Goal: Contribute content

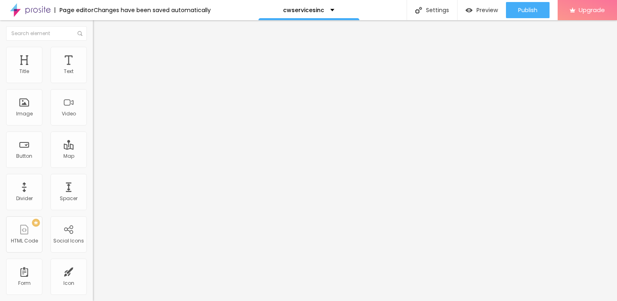
click at [93, 51] on img at bounding box center [96, 50] width 7 height 7
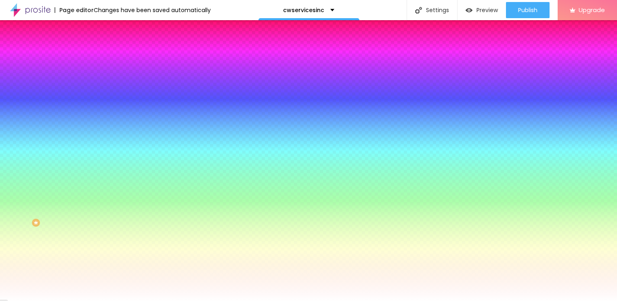
click at [93, 46] on img at bounding box center [96, 42] width 7 height 7
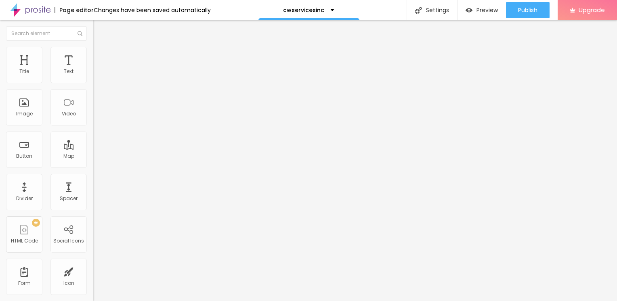
click at [99, 28] on img "button" at bounding box center [102, 29] width 6 height 6
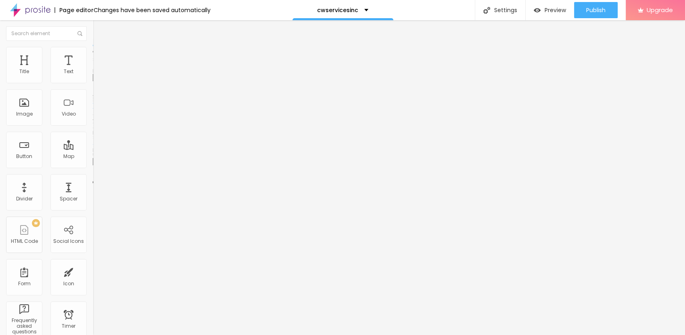
click at [93, 69] on span "Add image" at bounding box center [109, 66] width 33 height 7
click at [93, 47] on img at bounding box center [96, 50] width 7 height 7
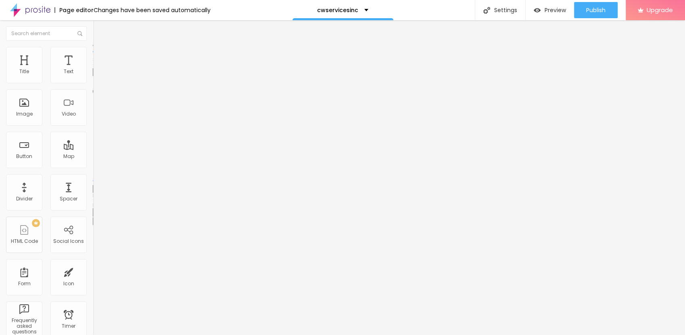
type input "95"
type input "80"
type input "70"
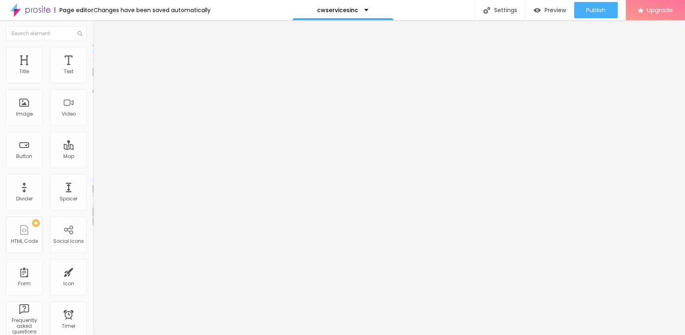
type input "70"
type input "50"
type input "40"
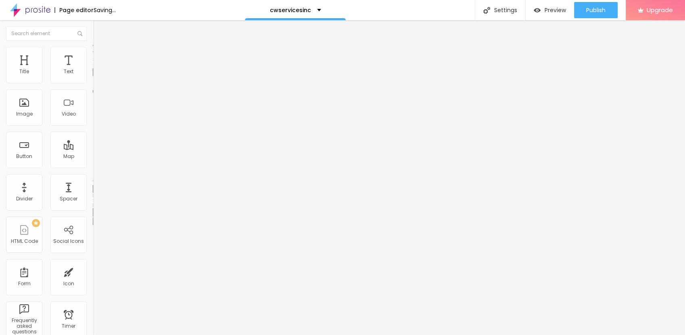
type input "35"
type input "30"
type input "25"
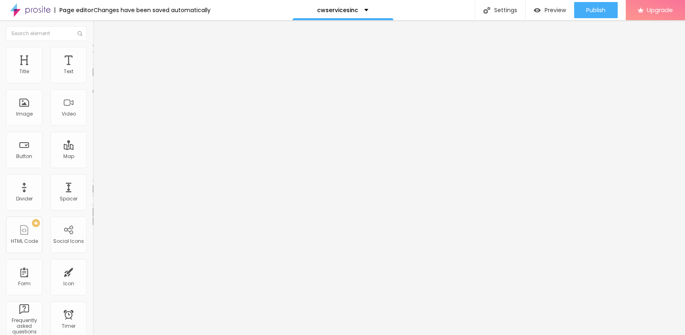
type input "25"
type input "20"
type input "15"
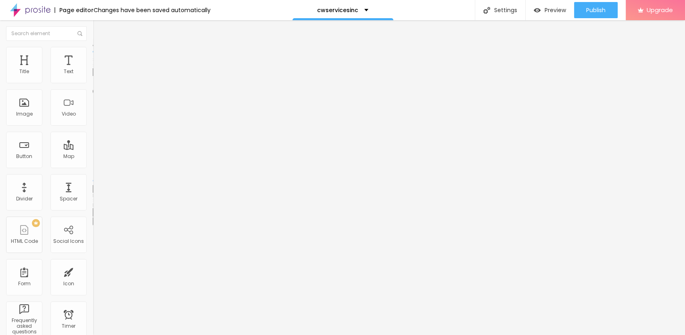
type input "10"
drag, startPoint x: 84, startPoint y: 88, endPoint x: 10, endPoint y: 88, distance: 74.3
type input "10"
click at [93, 83] on input "range" at bounding box center [119, 79] width 52 height 6
click at [100, 48] on span "Content" at bounding box center [110, 44] width 20 height 7
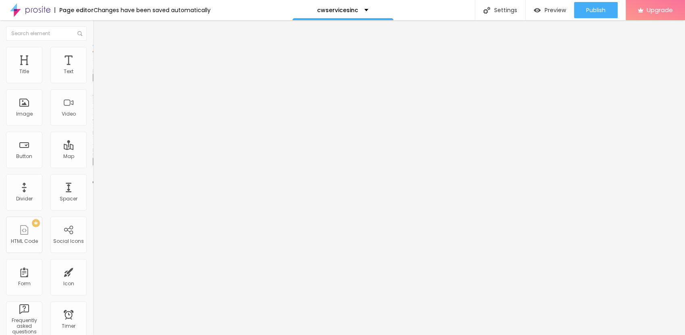
click at [99, 30] on img "button" at bounding box center [102, 29] width 6 height 6
drag, startPoint x: 71, startPoint y: 57, endPoint x: 66, endPoint y: 56, distance: 4.9
click at [100, 56] on span "Advanced" at bounding box center [113, 52] width 26 height 7
type input "12"
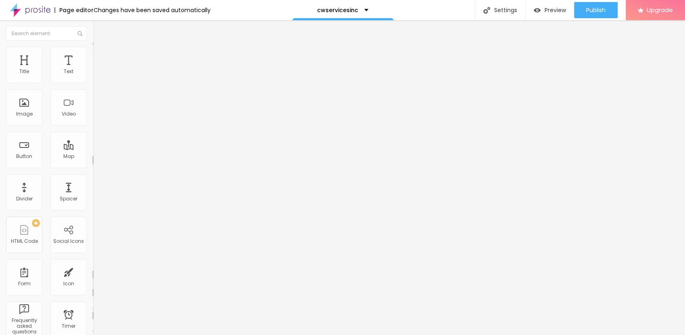
type input "13"
type input "15"
type input "16"
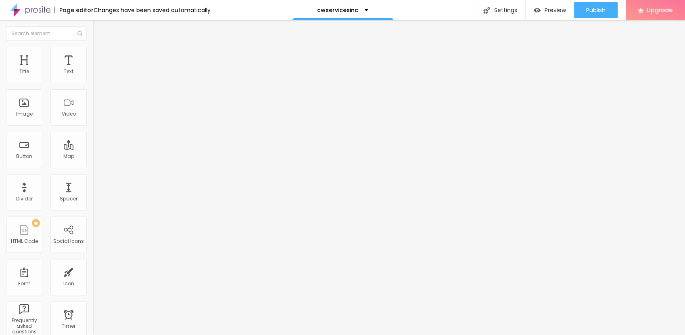
type input "16"
type input "18"
type input "19"
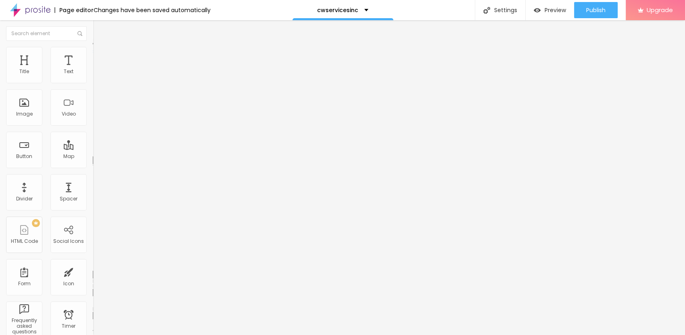
type input "21"
type input "22"
type input "23"
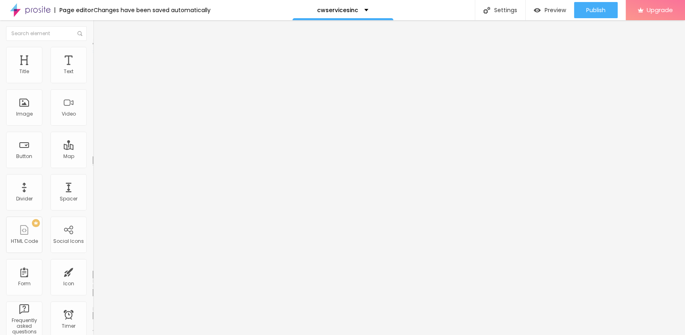
type input "23"
type input "21"
type input "19"
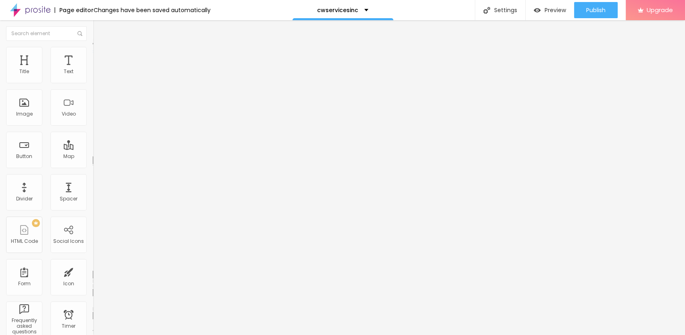
type input "18"
type input "16"
type input "14"
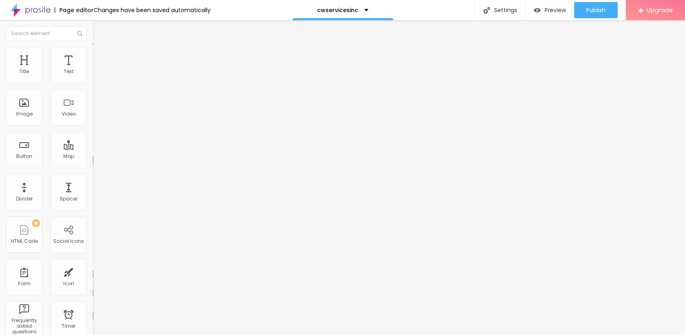
type input "14"
type input "13"
type input "12"
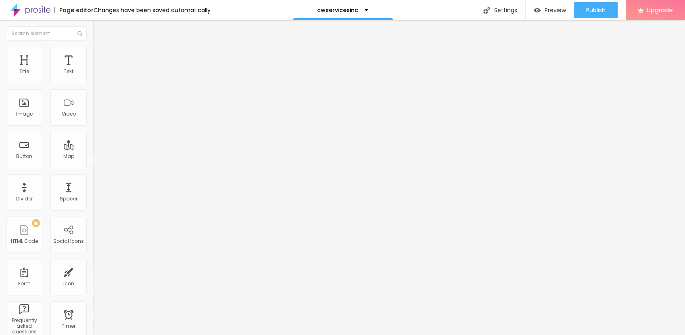
type input "11"
type input "10"
type input "9"
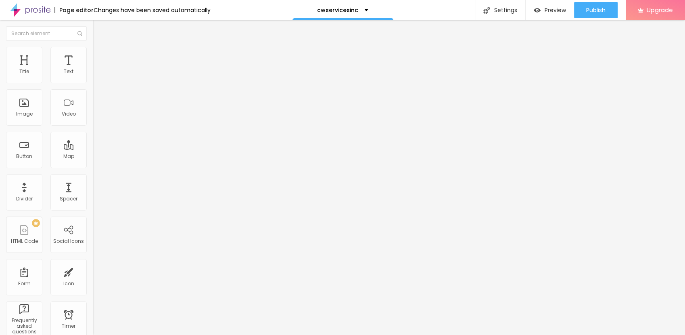
type input "9"
type input "8"
click at [93, 149] on input "range" at bounding box center [119, 152] width 52 height 6
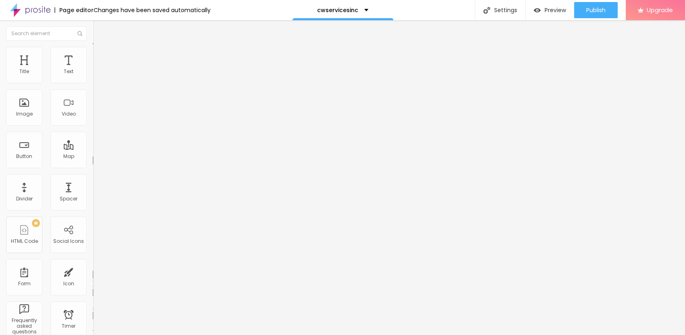
type input "9"
type input "12"
type input "14"
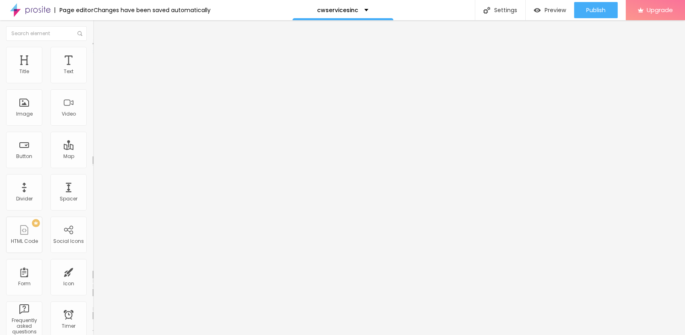
type input "14"
type input "15"
type input "16"
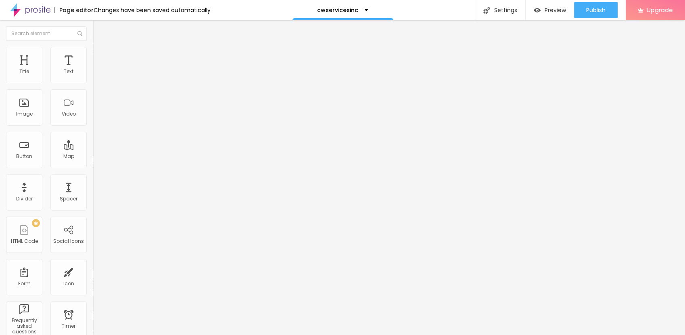
type input "18"
type input "20"
type input "21"
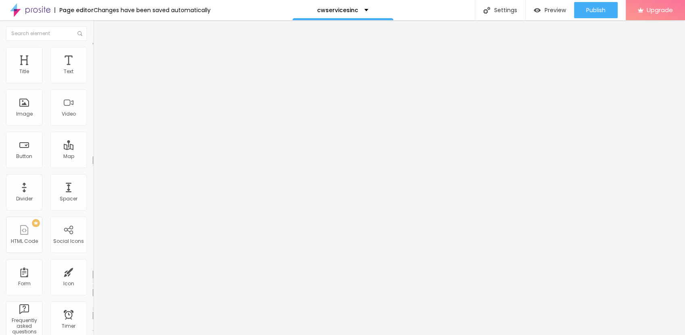
type input "21"
type input "22"
type input "23"
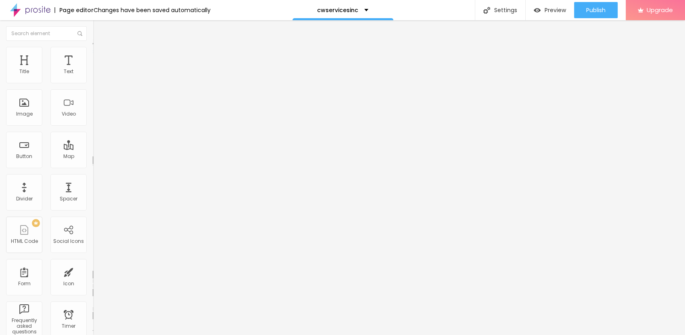
type input "24"
type input "26"
drag, startPoint x: 23, startPoint y: 94, endPoint x: 32, endPoint y: 94, distance: 9.3
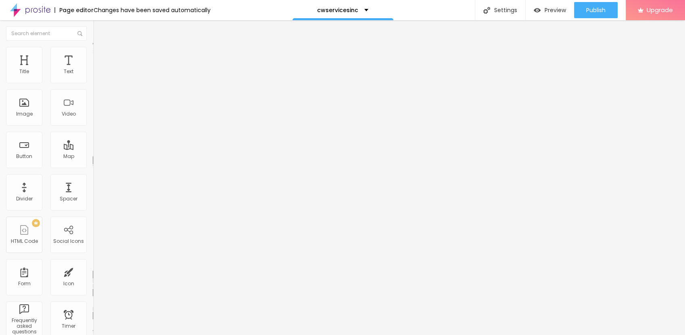
type input "26"
click at [93, 263] on input "range" at bounding box center [119, 266] width 52 height 6
type input "5"
type input "6"
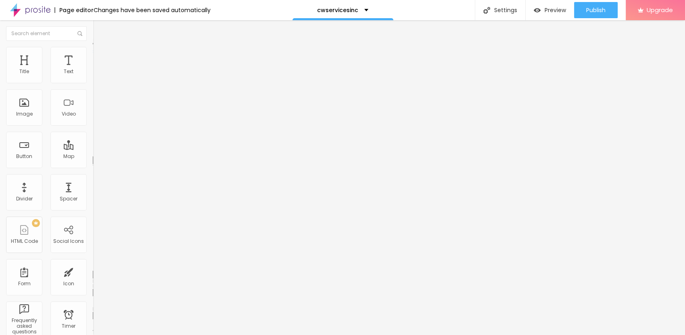
type input "6"
type input "7"
type input "8"
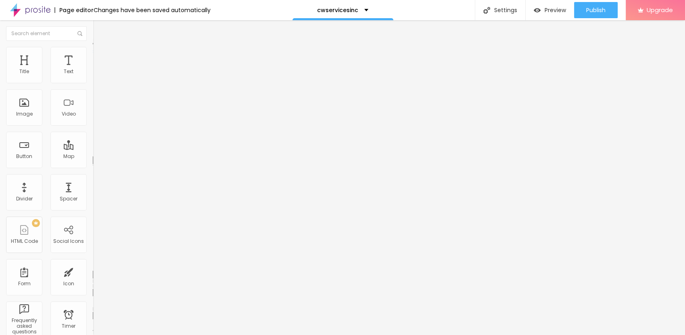
type input "9"
type input "10"
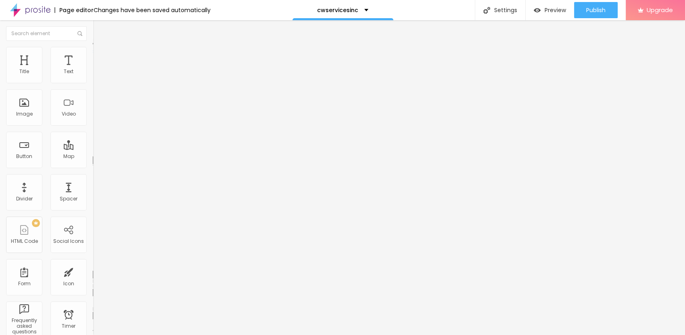
click at [93, 149] on input "range" at bounding box center [119, 152] width 52 height 6
click at [93, 46] on img at bounding box center [96, 42] width 7 height 7
drag, startPoint x: 51, startPoint y: 91, endPoint x: 5, endPoint y: 95, distance: 46.6
click at [93, 95] on div "Text Click me Align Size Default Small Default Big Link URL https:// Open in ne…" at bounding box center [139, 121] width 93 height 117
paste input "→ VIEW DOCUMENT HERE"
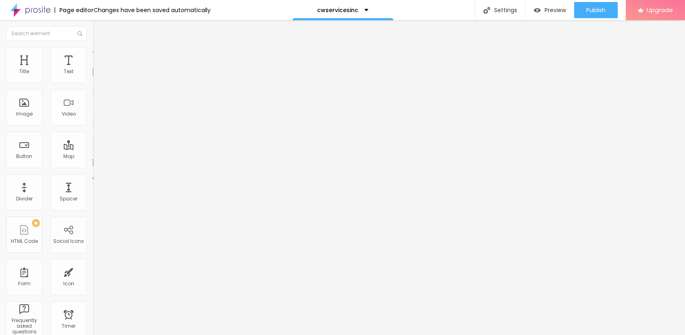
type input "→ VIEW DOCUMENT HERE"
click at [93, 166] on input "https://" at bounding box center [141, 162] width 97 height 8
drag, startPoint x: 70, startPoint y: 163, endPoint x: 0, endPoint y: 163, distance: 69.8
click at [0, 163] on html "Page editor Changes have been saved automatically cwservicesinc Settings Page s…" at bounding box center [342, 167] width 685 height 335
paste input "[URL][DOMAIN_NAME]"
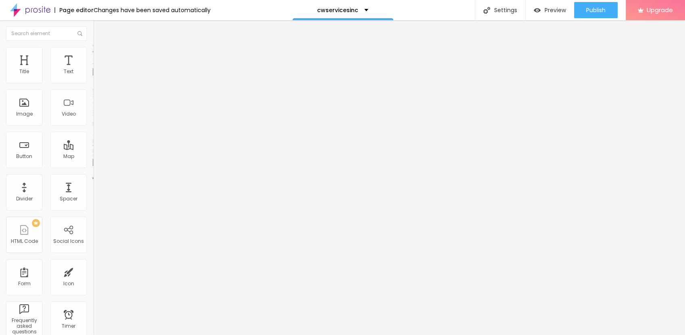
scroll to position [0, 2]
type input "[URL][DOMAIN_NAME]"
click at [99, 31] on img "button" at bounding box center [102, 29] width 6 height 6
click at [491, 13] on div "Settings" at bounding box center [500, 10] width 50 height 20
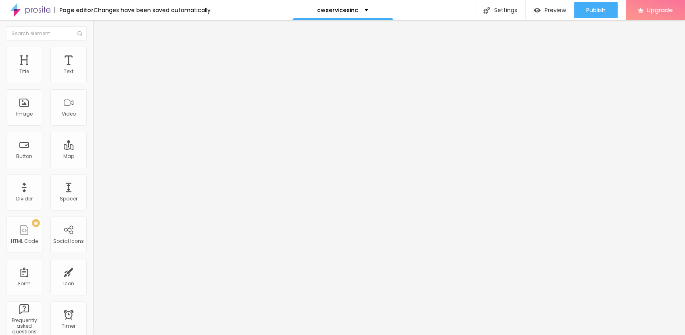
type input "/agreement"
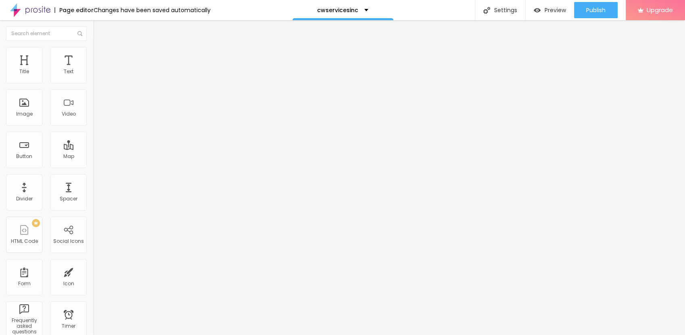
drag, startPoint x: 312, startPoint y: 83, endPoint x: 265, endPoint y: 85, distance: 46.9
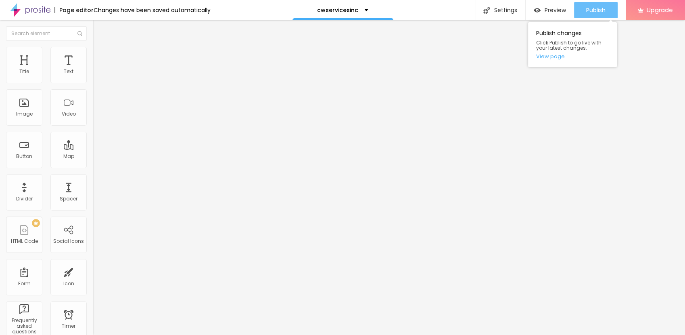
click at [588, 8] on span "Publish" at bounding box center [595, 10] width 19 height 6
